Goal: Information Seeking & Learning: Learn about a topic

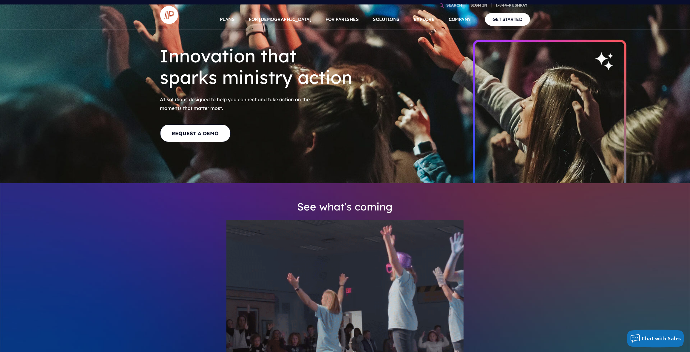
scroll to position [89, 0]
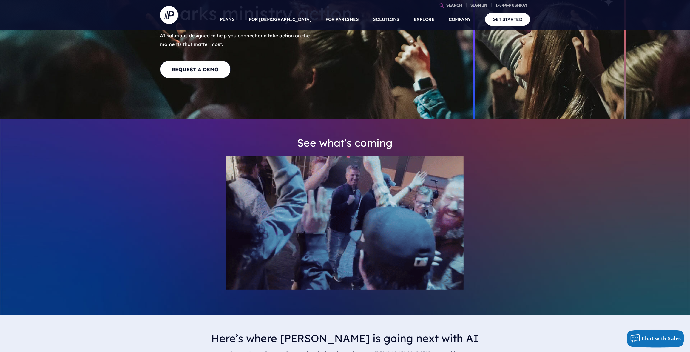
click at [446, 252] on img at bounding box center [344, 222] width 237 height 133
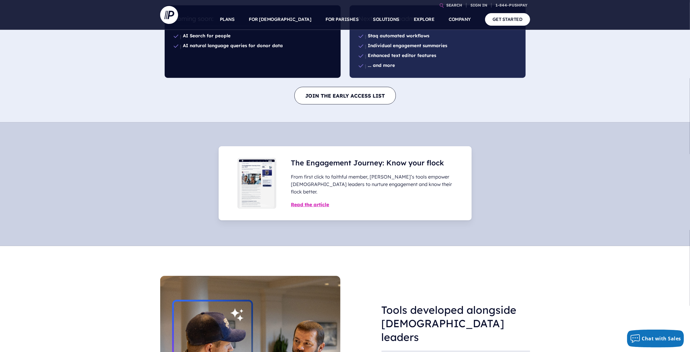
scroll to position [423, 0]
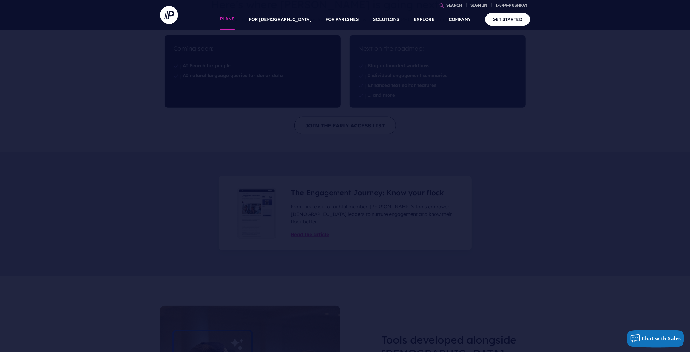
click at [235, 20] on link "PLANS" at bounding box center [227, 19] width 15 height 21
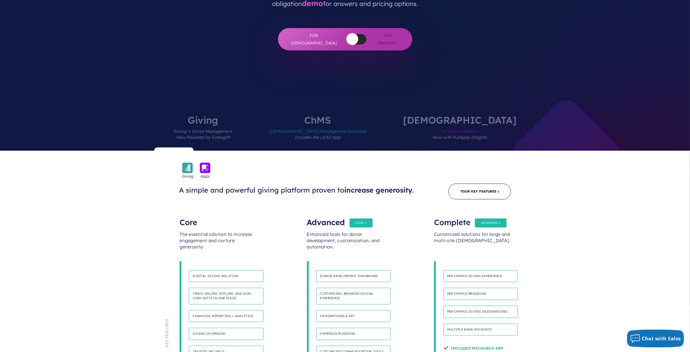
scroll to position [238, 0]
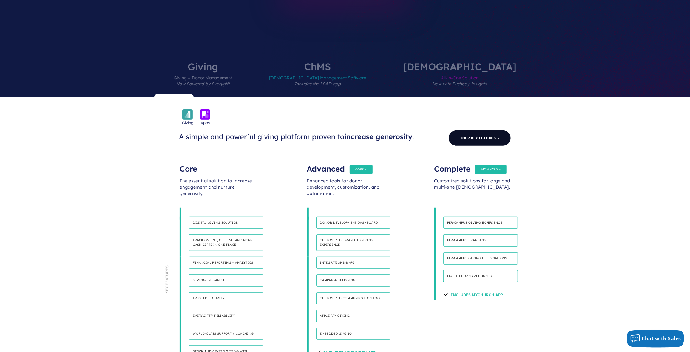
click at [480, 130] on link "Tour Key Features >" at bounding box center [479, 138] width 63 height 16
